Goal: Task Accomplishment & Management: Manage account settings

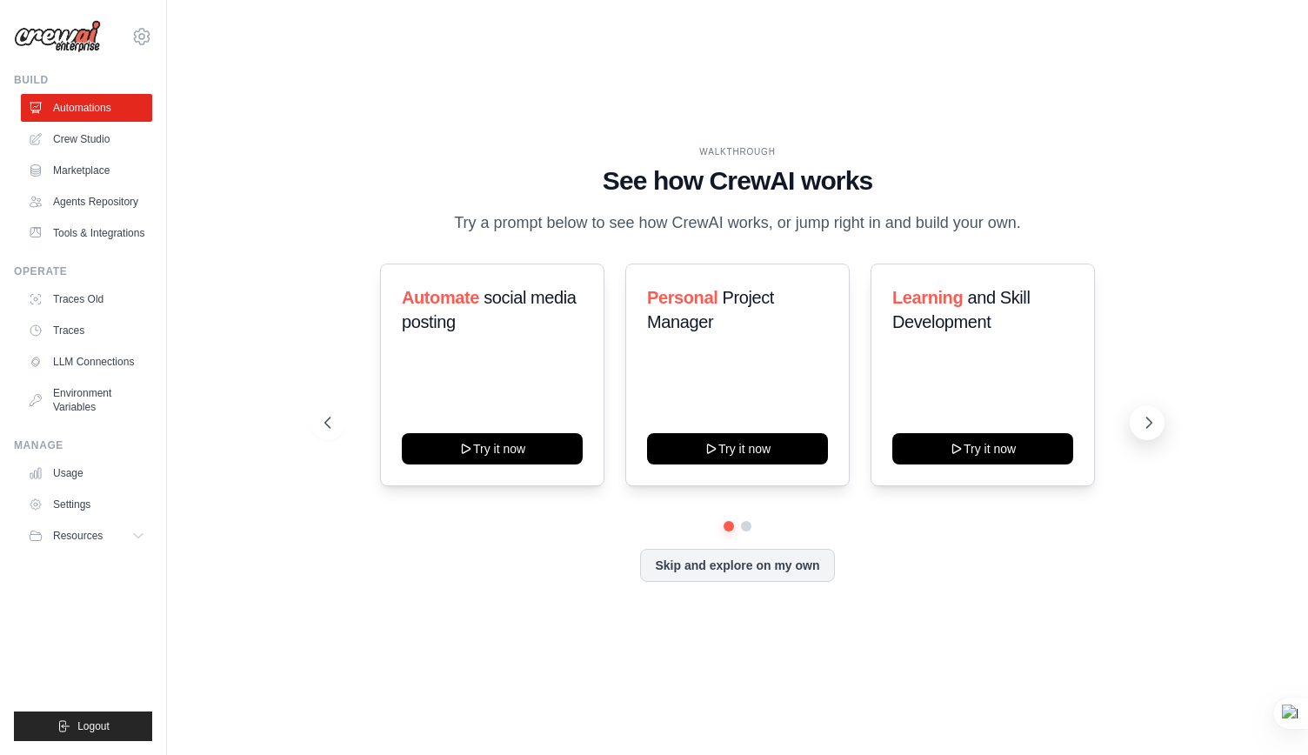
click at [1145, 429] on icon at bounding box center [1148, 422] width 17 height 17
click at [107, 396] on link "Environment Variables" at bounding box center [88, 400] width 131 height 42
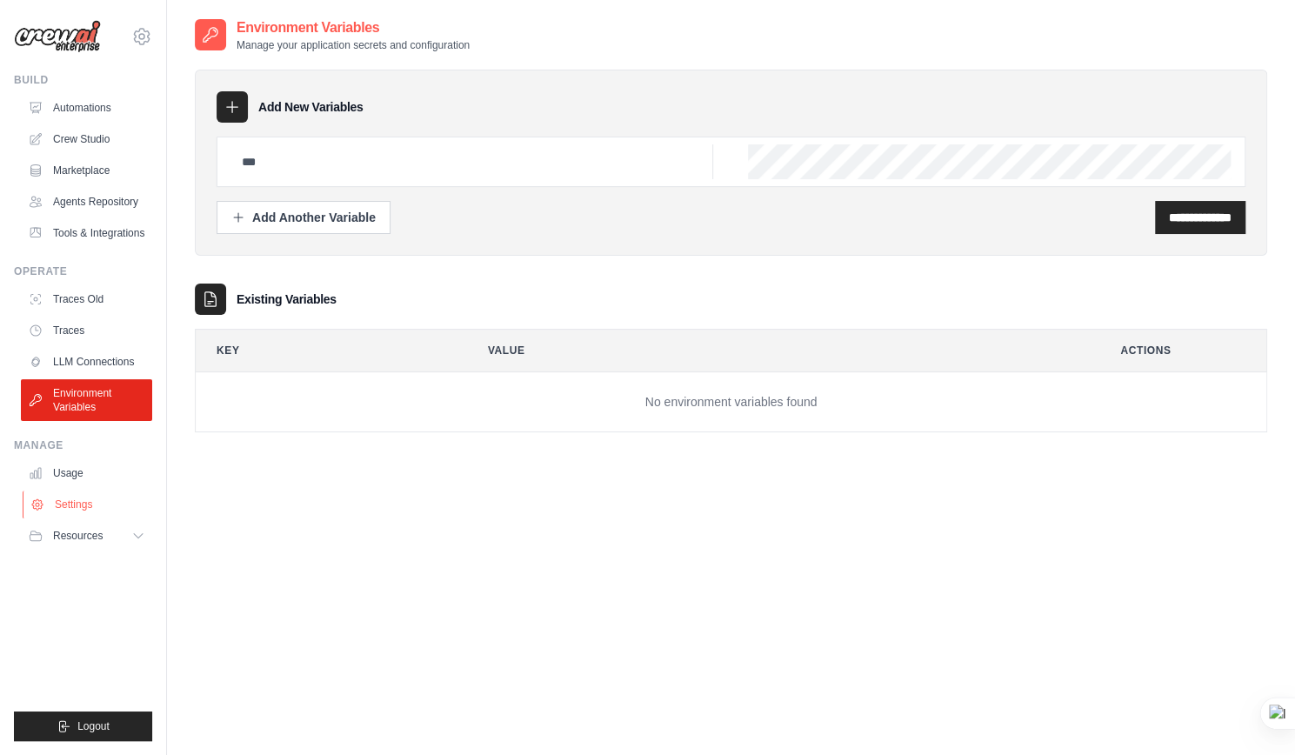
click at [104, 505] on link "Settings" at bounding box center [88, 505] width 131 height 28
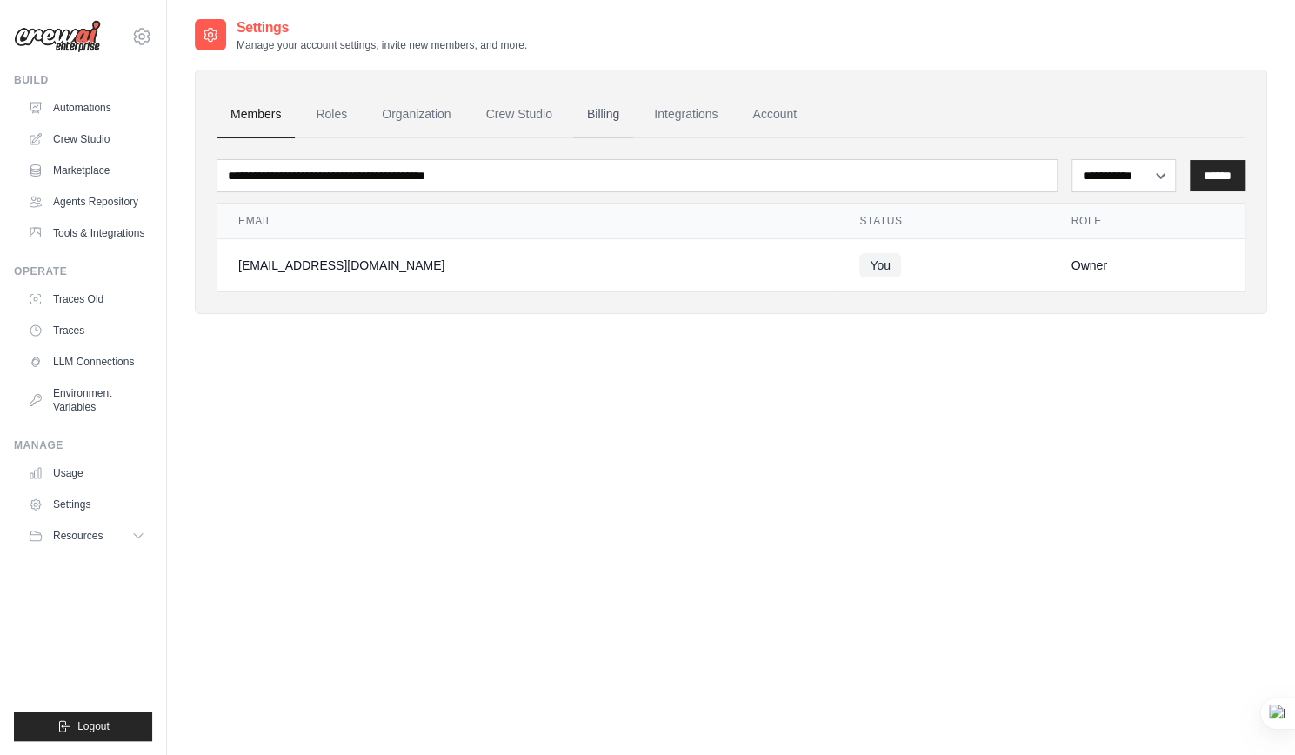
click at [598, 119] on link "Billing" at bounding box center [603, 114] width 60 height 47
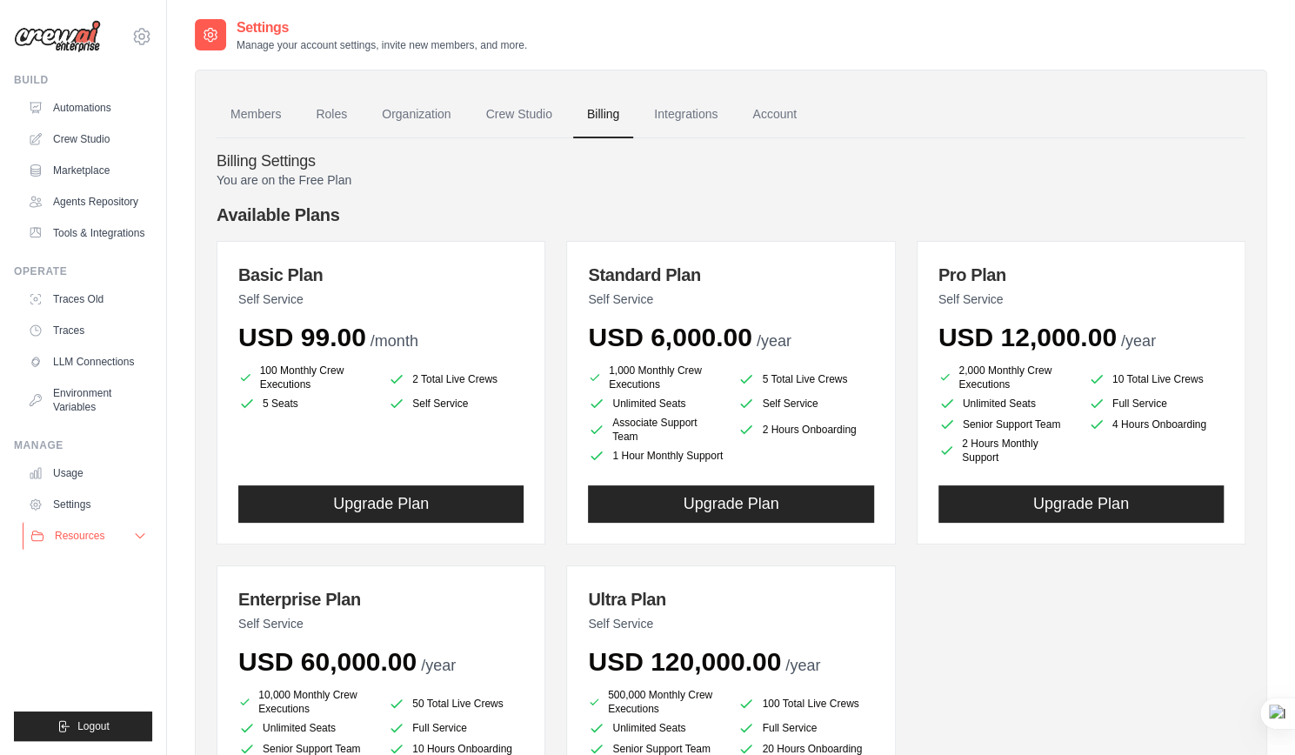
click at [128, 522] on button "Resources" at bounding box center [88, 536] width 131 height 28
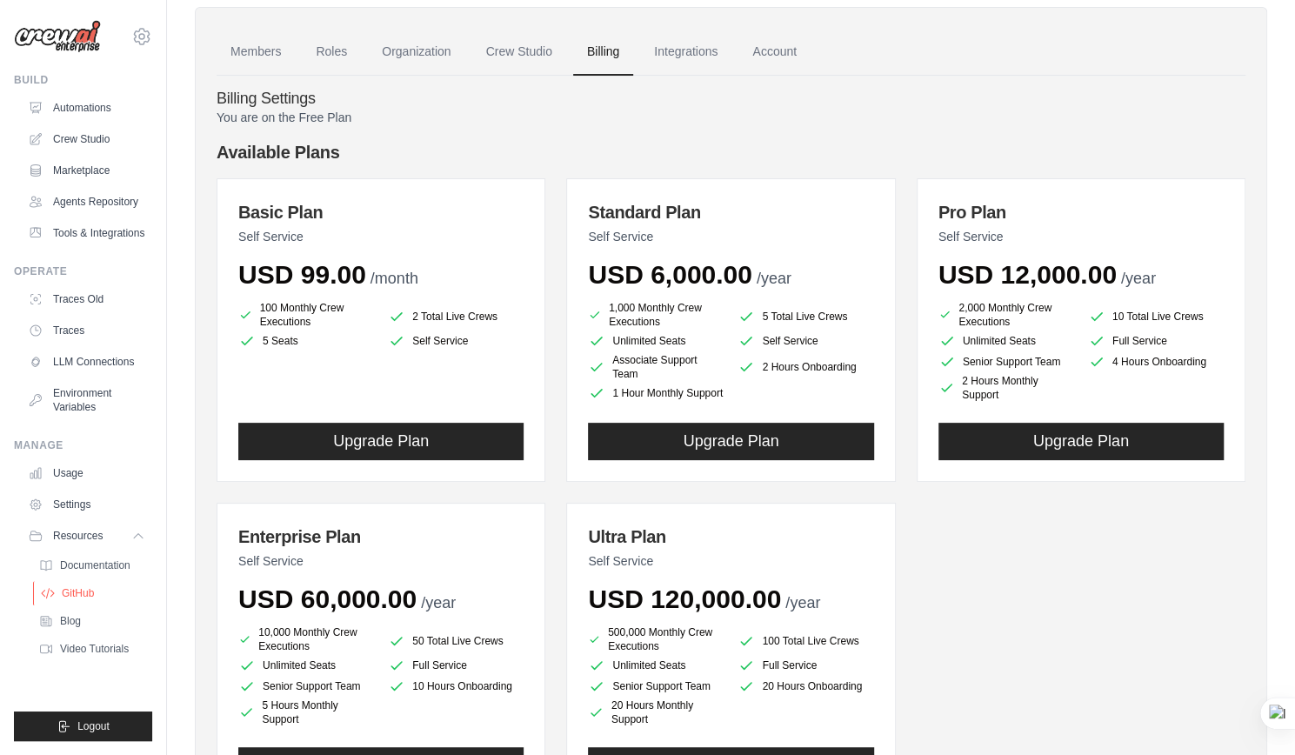
scroll to position [174, 0]
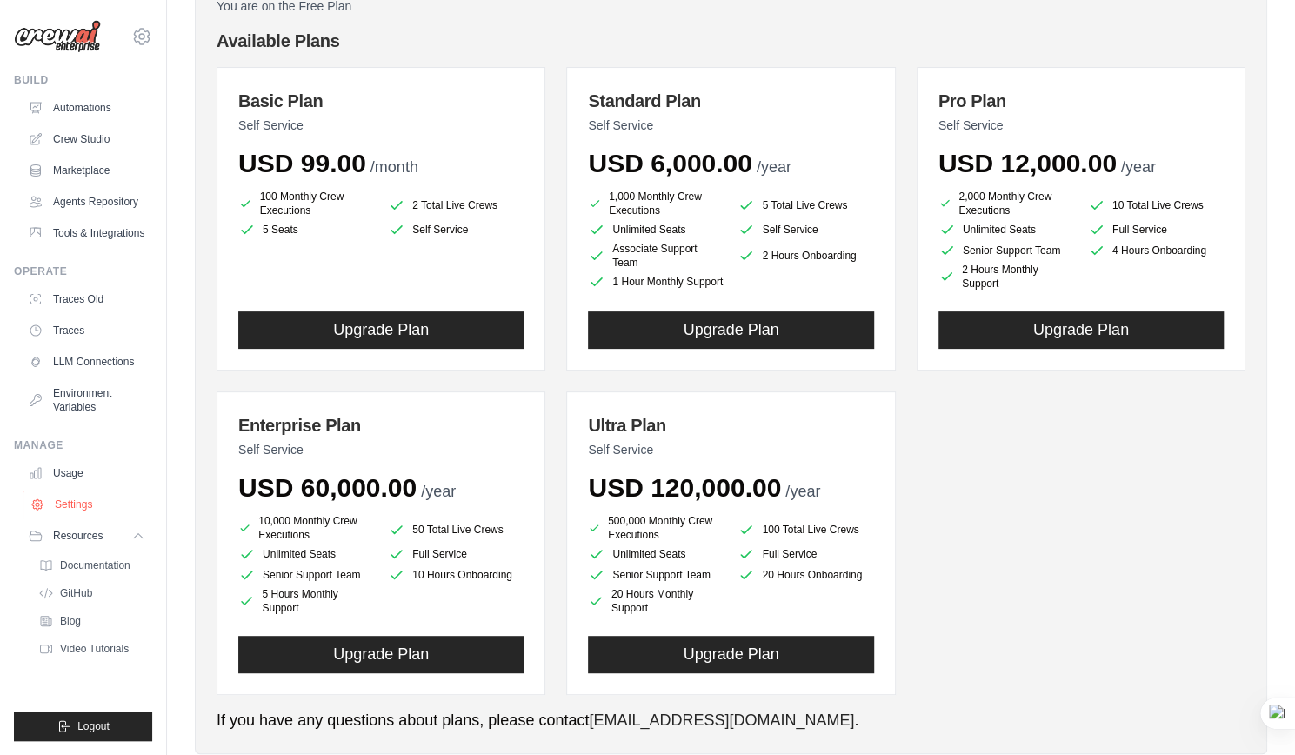
click at [114, 508] on link "Settings" at bounding box center [88, 505] width 131 height 28
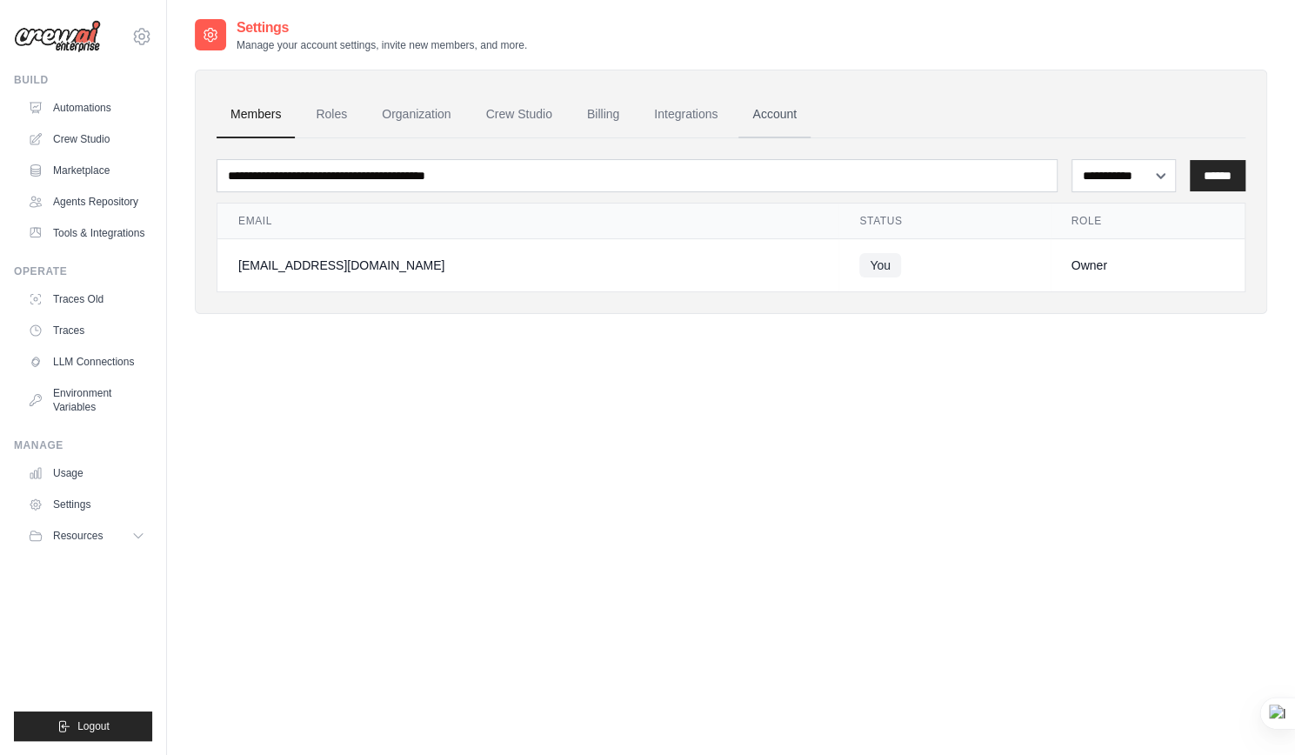
click at [791, 104] on link "Account" at bounding box center [775, 114] width 72 height 47
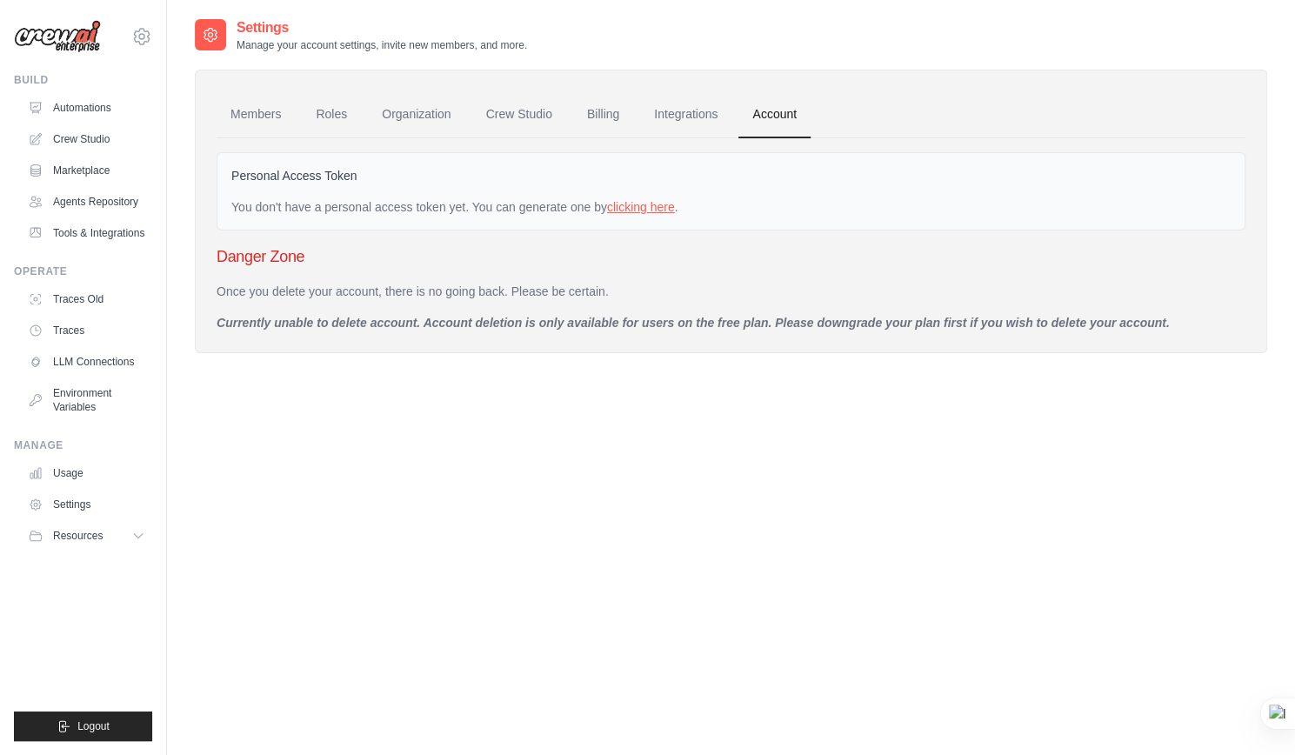
click at [617, 208] on link "clicking here" at bounding box center [641, 207] width 68 height 14
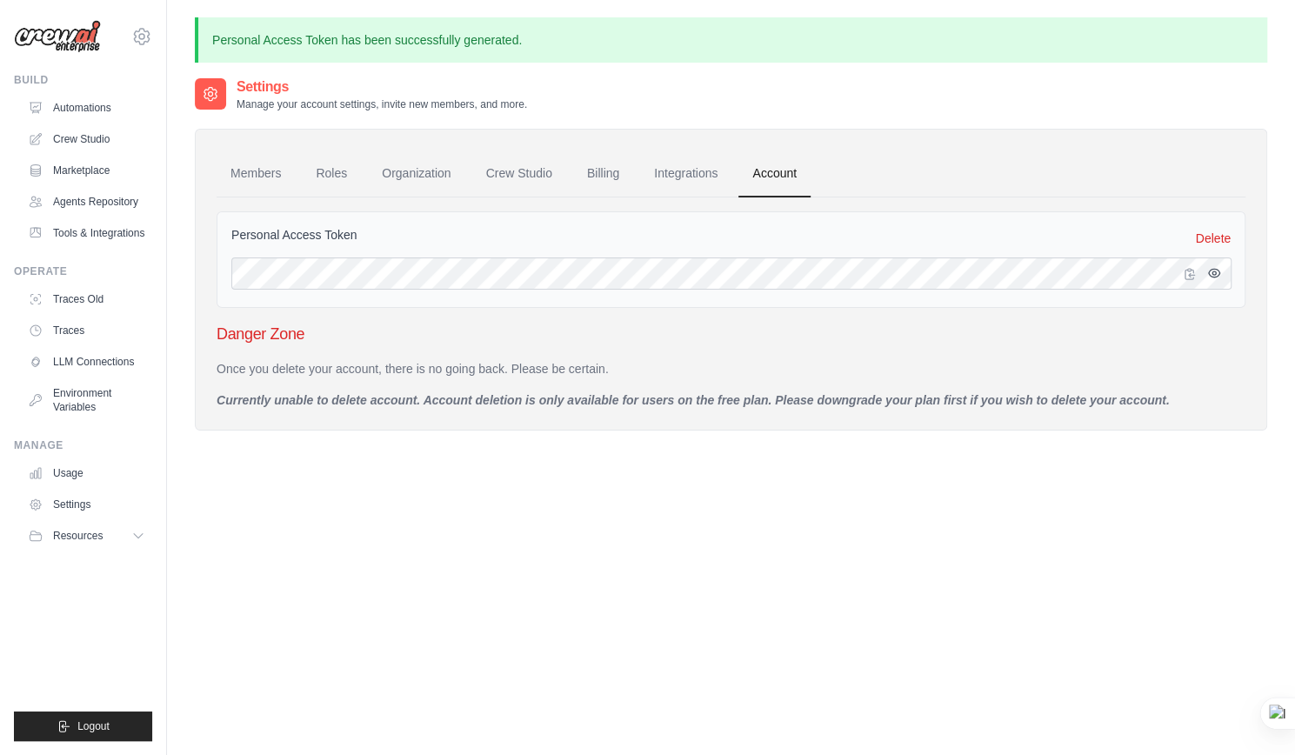
click at [1209, 273] on icon "button" at bounding box center [1214, 273] width 11 height 8
